Goal: Task Accomplishment & Management: Manage account settings

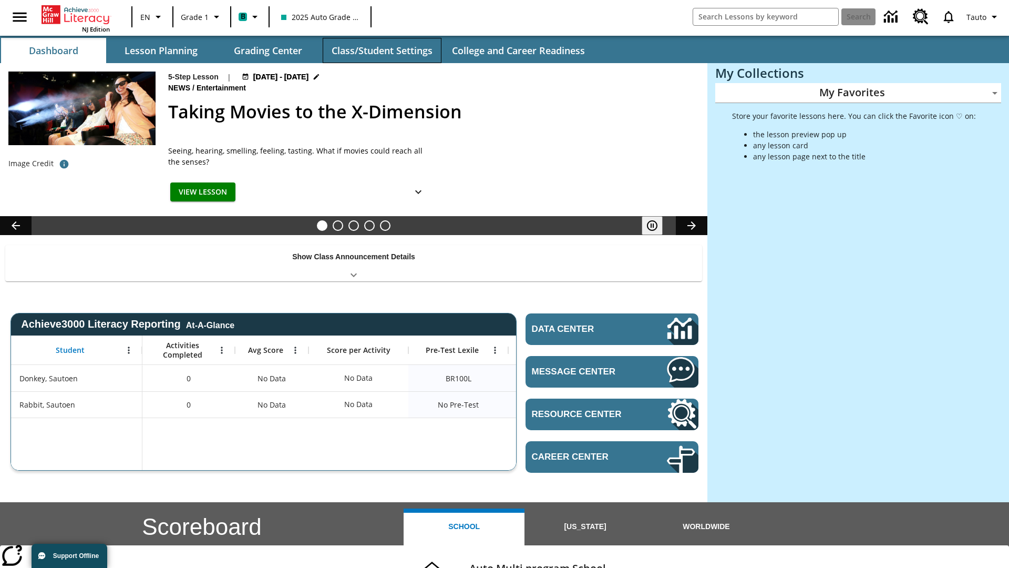
click at [382, 50] on button "Class/Student Settings" at bounding box center [382, 50] width 119 height 25
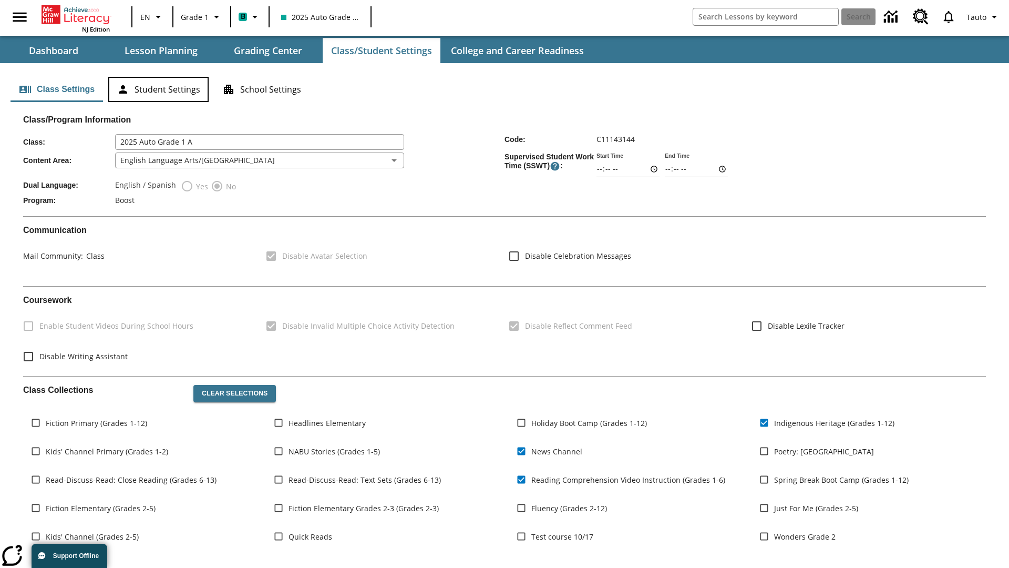
click at [158, 89] on button "Student Settings" at bounding box center [158, 89] width 100 height 25
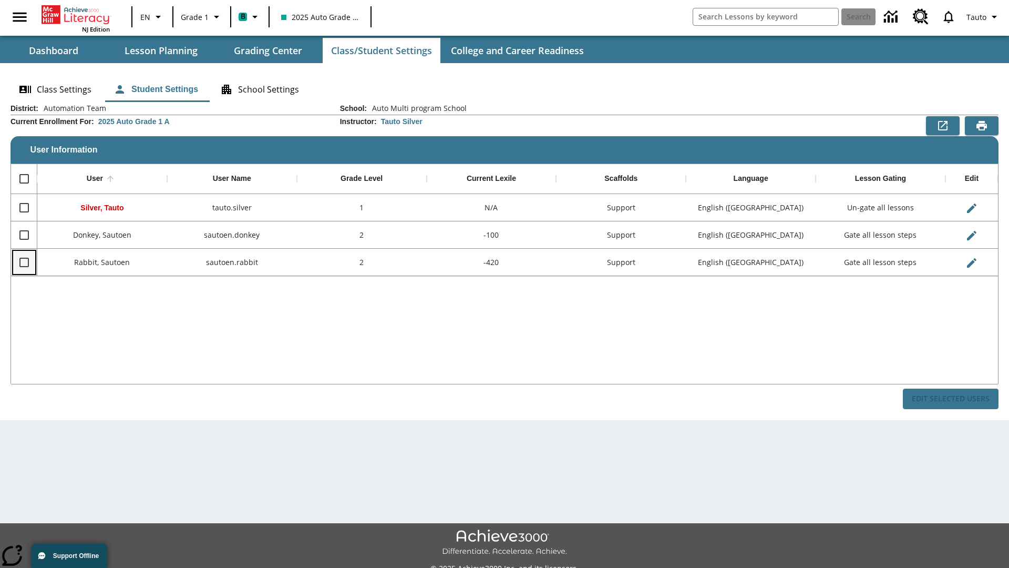
click at [24, 262] on input "Select row" at bounding box center [24, 262] width 22 height 22
checkbox input "true"
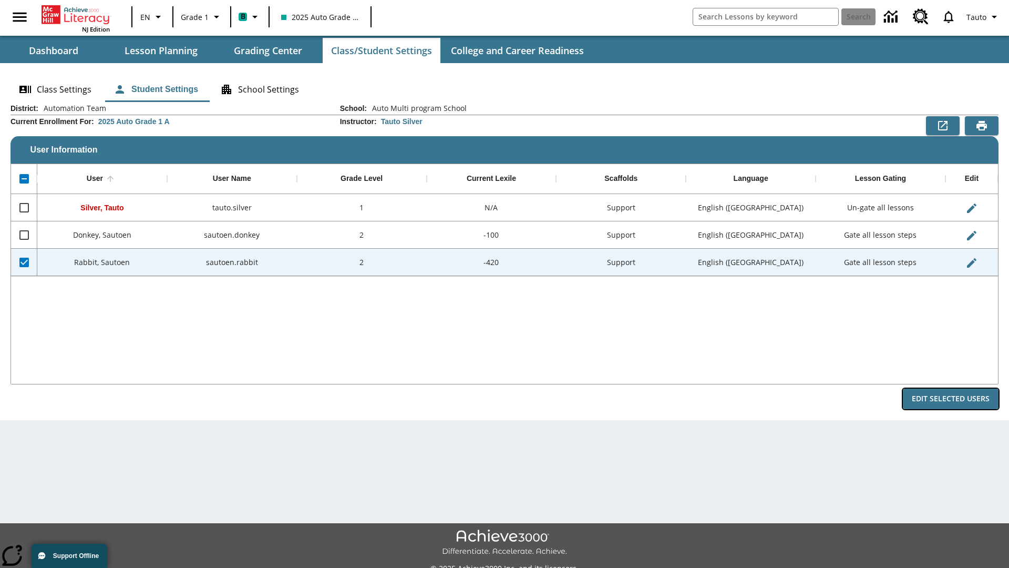
click at [951, 398] on button "Edit Selected Users" at bounding box center [951, 398] width 96 height 20
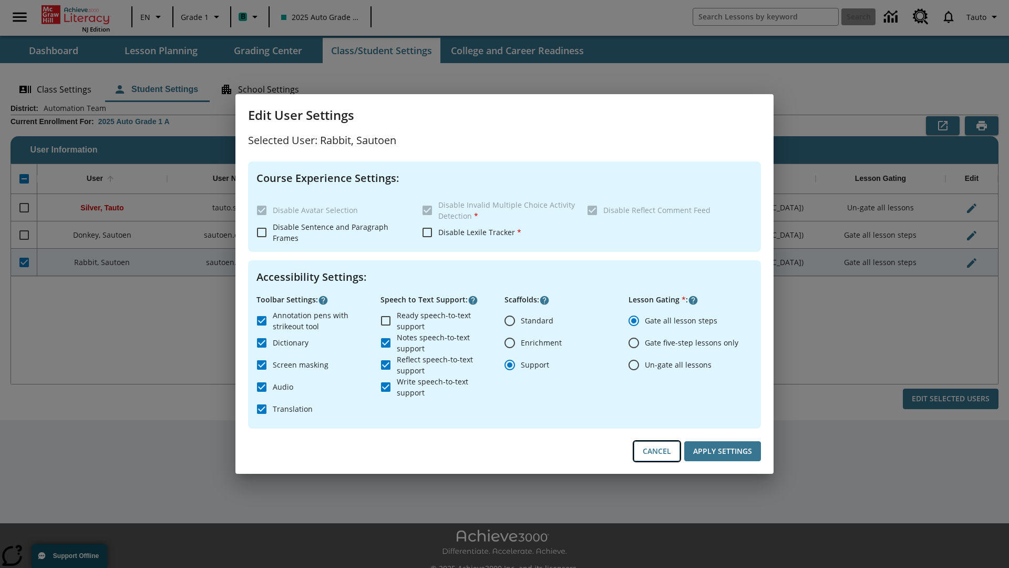
click at [657, 451] on button "Cancel" at bounding box center [657, 451] width 46 height 20
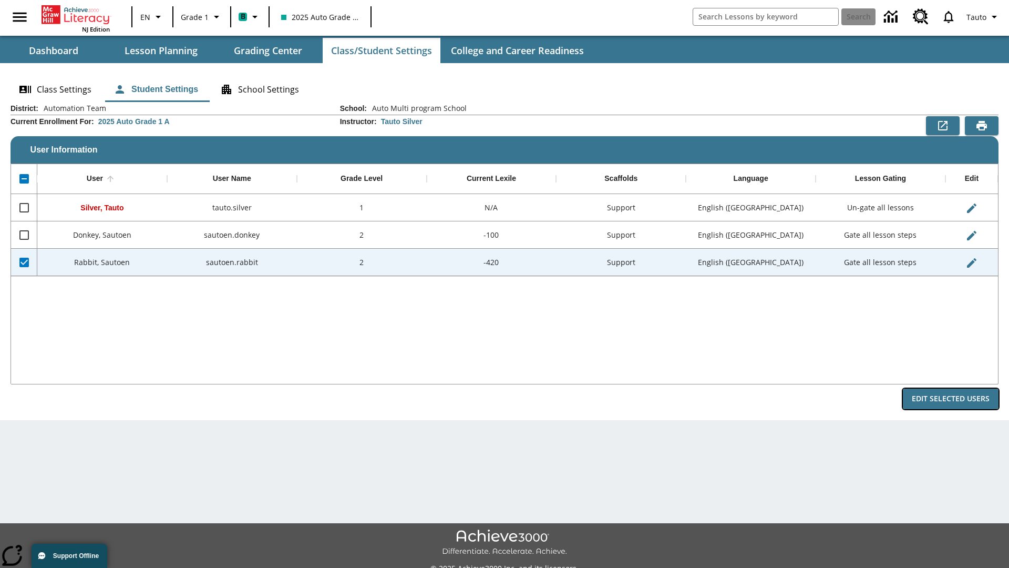
click at [951, 398] on button "Edit Selected Users" at bounding box center [951, 398] width 96 height 20
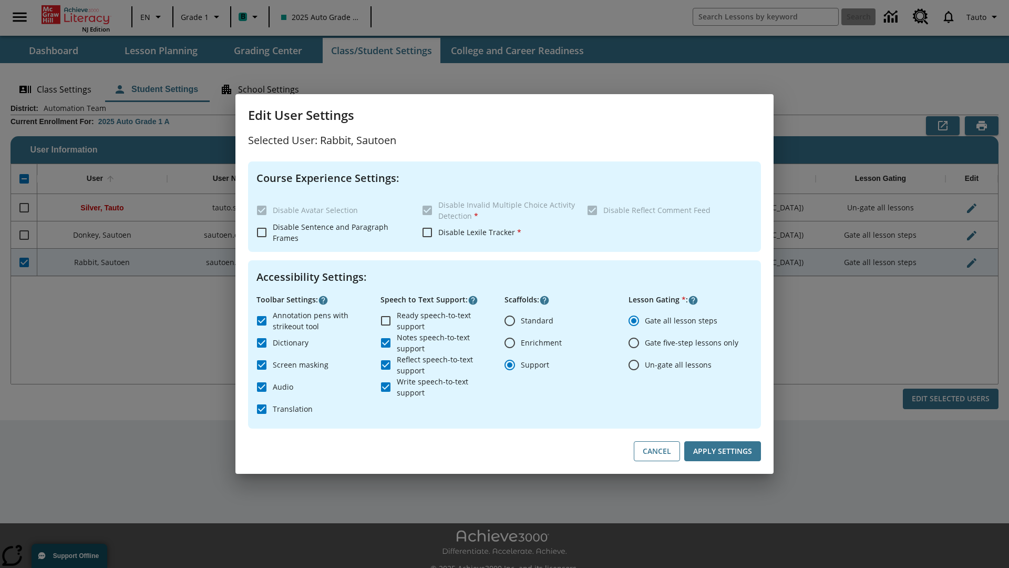
click at [386, 320] on input "Ready speech-to-text support" at bounding box center [386, 321] width 22 height 22
click at [723, 451] on button "Apply Settings" at bounding box center [722, 451] width 77 height 20
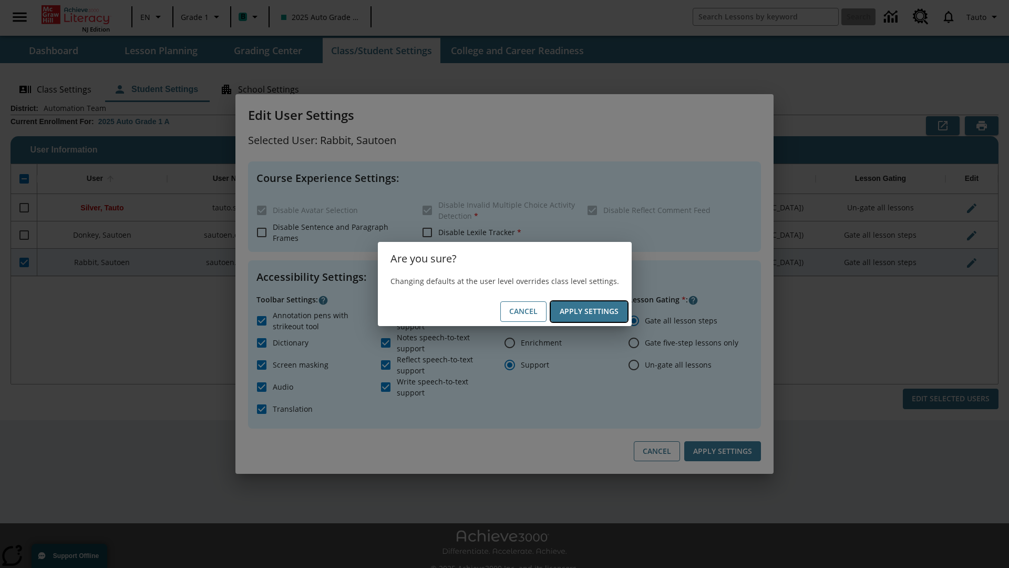
click at [589, 311] on button "Apply Settings" at bounding box center [589, 311] width 77 height 20
checkbox input "false"
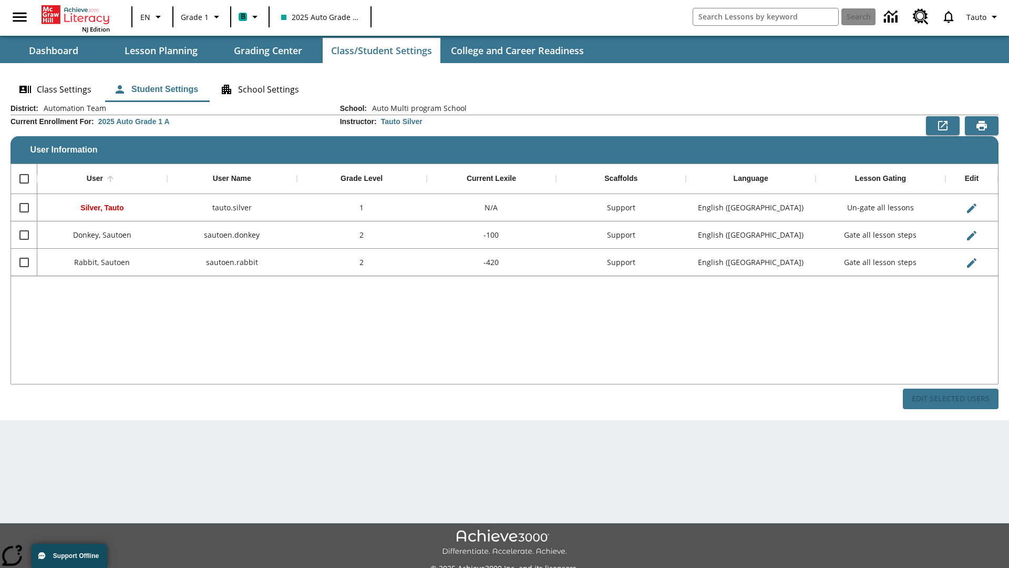
checkbox input "false"
click at [24, 262] on input "Select row" at bounding box center [24, 262] width 22 height 22
checkbox input "true"
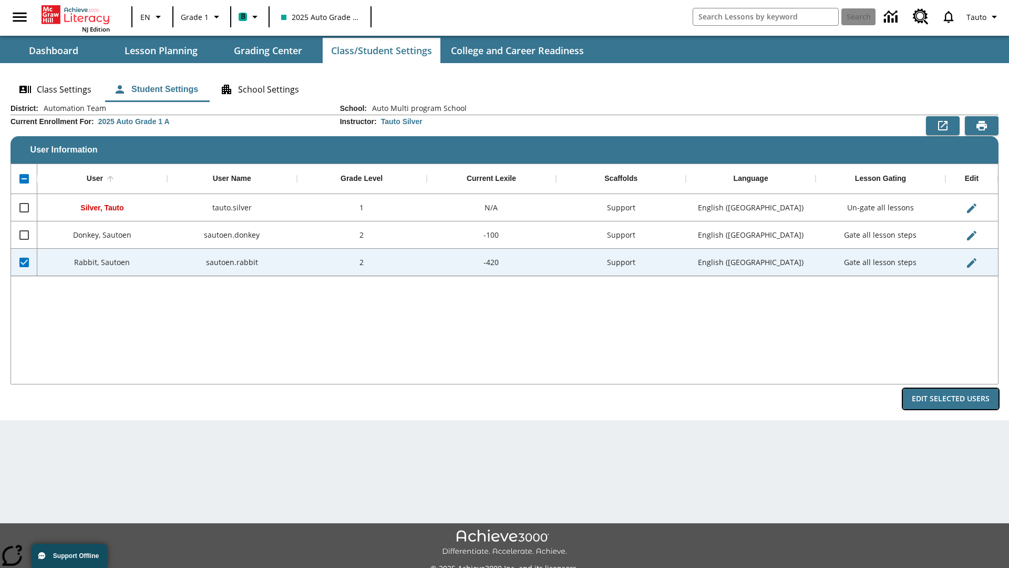
click at [951, 398] on button "Edit Selected Users" at bounding box center [951, 398] width 96 height 20
